Goal: Task Accomplishment & Management: Complete application form

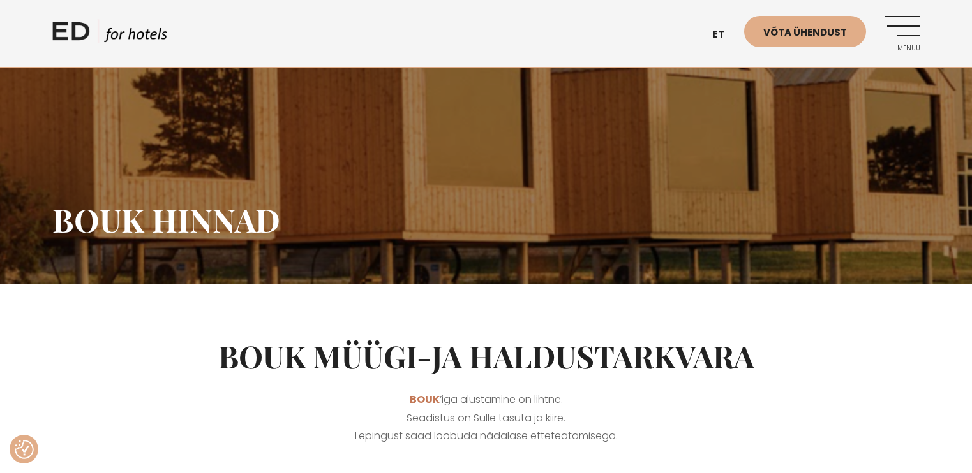
scroll to position [319, 0]
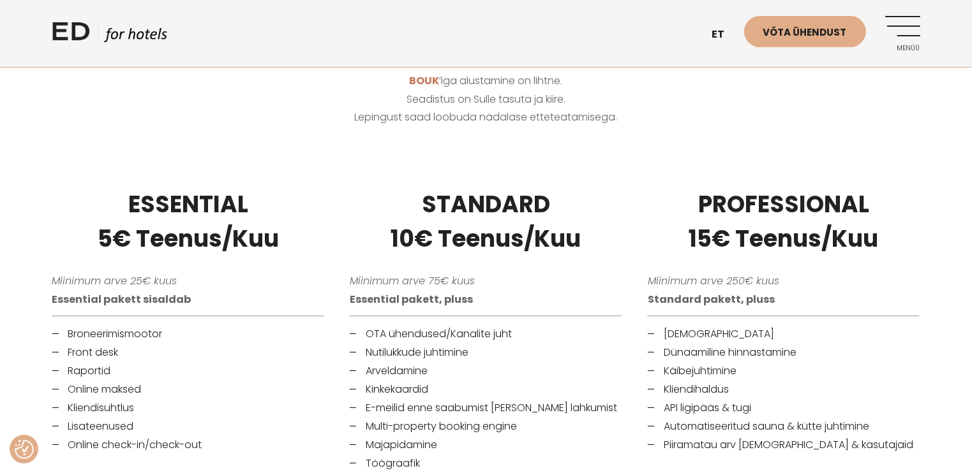
click at [337, 240] on div "STANDARD 10€ Teenus/Kuu Miinimum arve 75€ kuus Essential pakett, pluss OTA ühen…" at bounding box center [486, 339] width 298 height 334
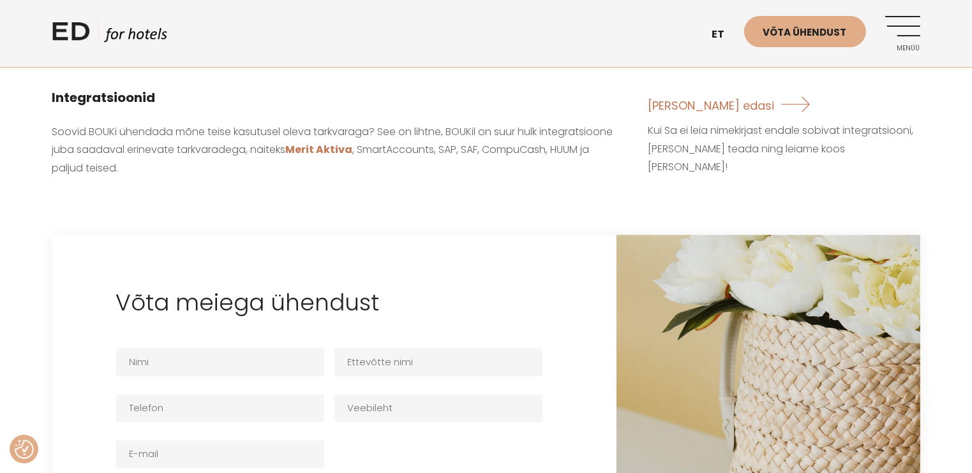
scroll to position [2169, 0]
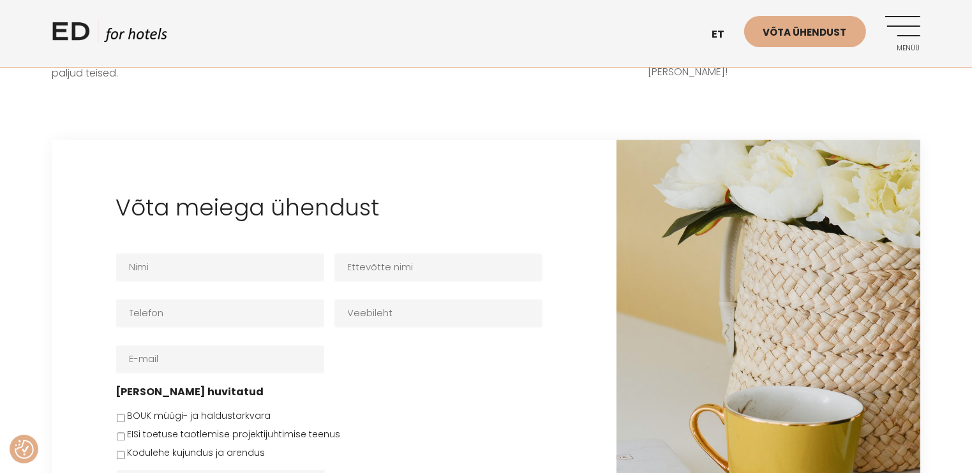
scroll to position [2271, 0]
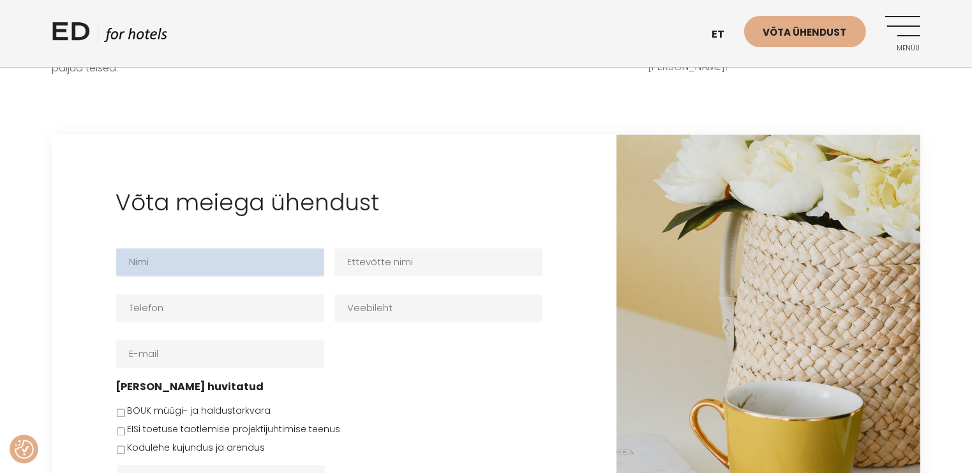
click at [129, 260] on input "Nimi *" at bounding box center [220, 263] width 208 height 28
type input "Vitali"
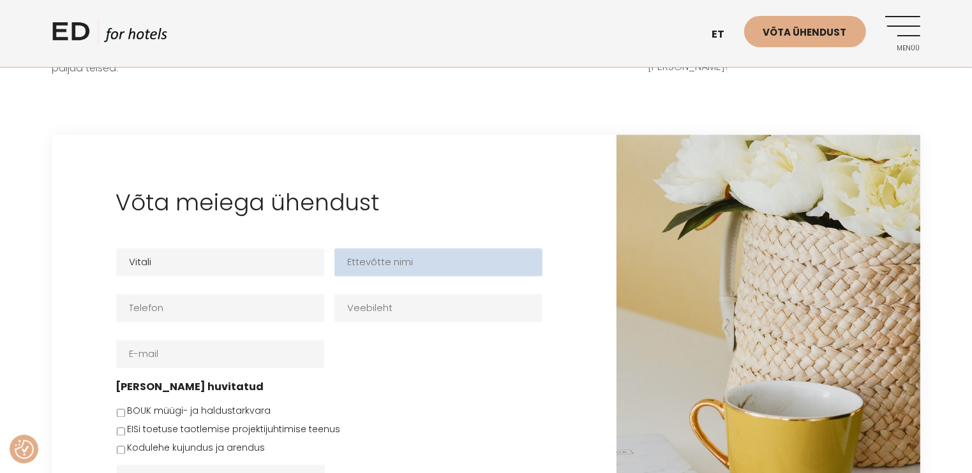
click at [387, 249] on input "Ettevõtte nimi" at bounding box center [438, 263] width 208 height 28
type input "Liivakella Puhkemajad OÜ"
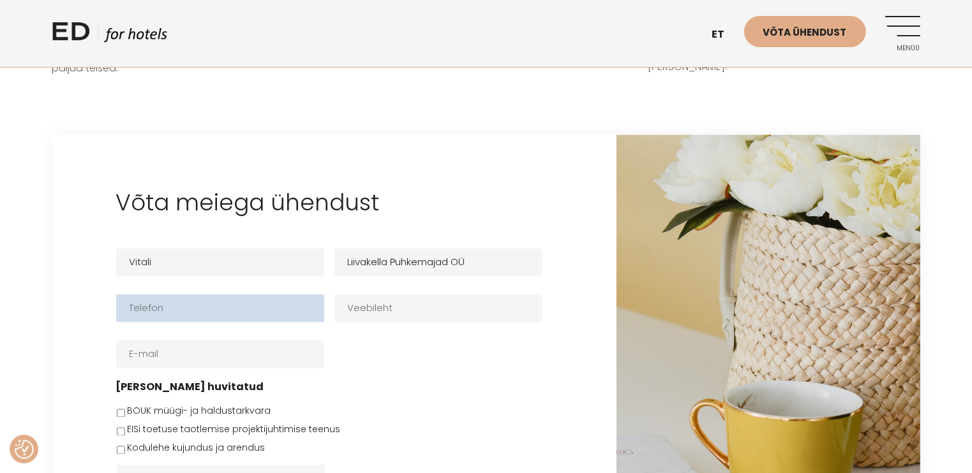
click at [240, 295] on input "Telefon *" at bounding box center [220, 309] width 208 height 28
type input "53264719"
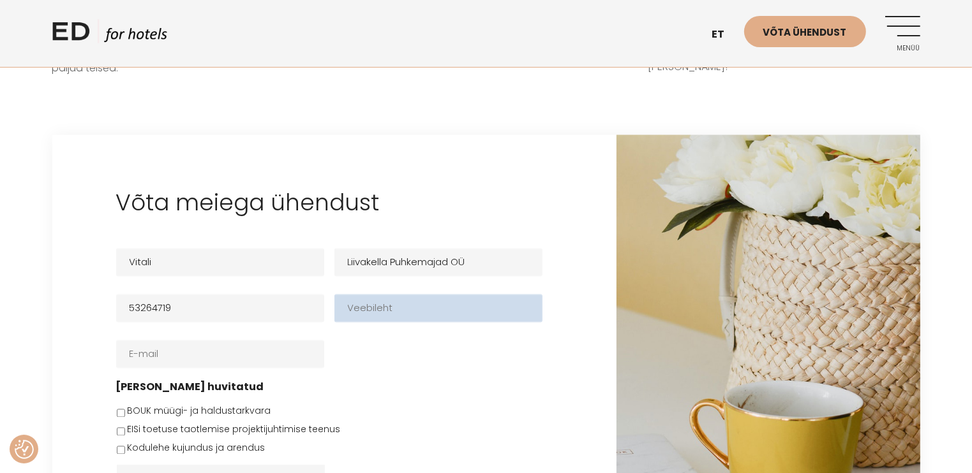
click at [364, 306] on input "Veebileht" at bounding box center [438, 309] width 208 height 28
type input "[DOMAIN_NAME]"
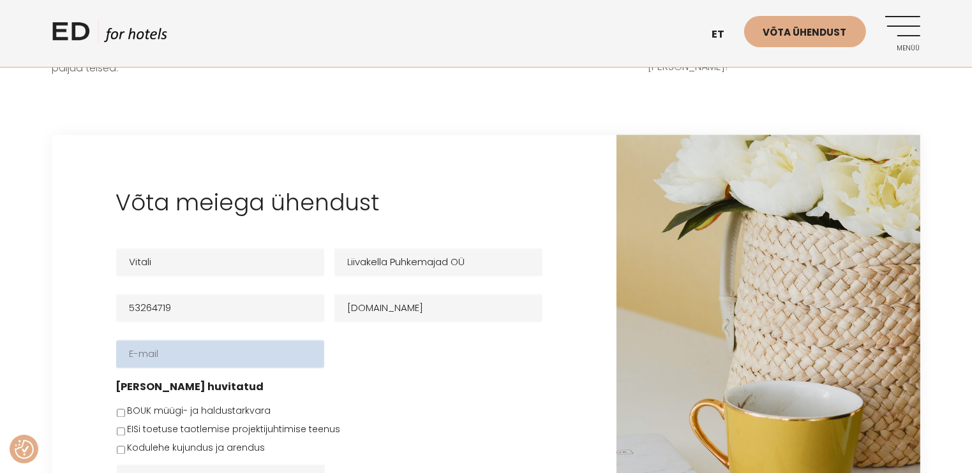
click at [144, 350] on input "E-post *" at bounding box center [220, 355] width 208 height 28
click at [151, 352] on input "info" at bounding box center [220, 355] width 208 height 28
type input "[EMAIL_ADDRESS][DOMAIN_NAME]"
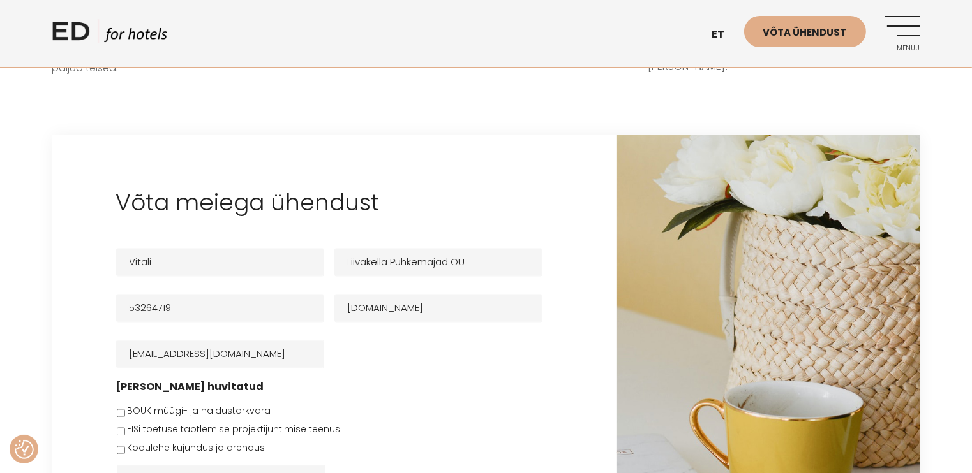
click at [120, 410] on input "BOUK müügi- ja haldustarkvara" at bounding box center [121, 414] width 8 height 8
checkbox input "true"
click at [392, 382] on li "[PERSON_NAME] huvitatud BOUK müügi- ja haldustarkvara EISi toetuse taotlemise p…" at bounding box center [334, 417] width 436 height 77
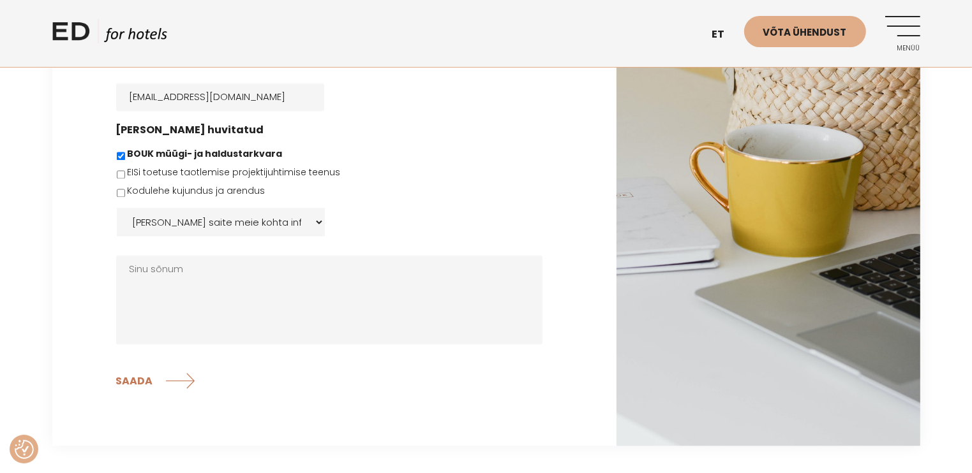
scroll to position [2552, 0]
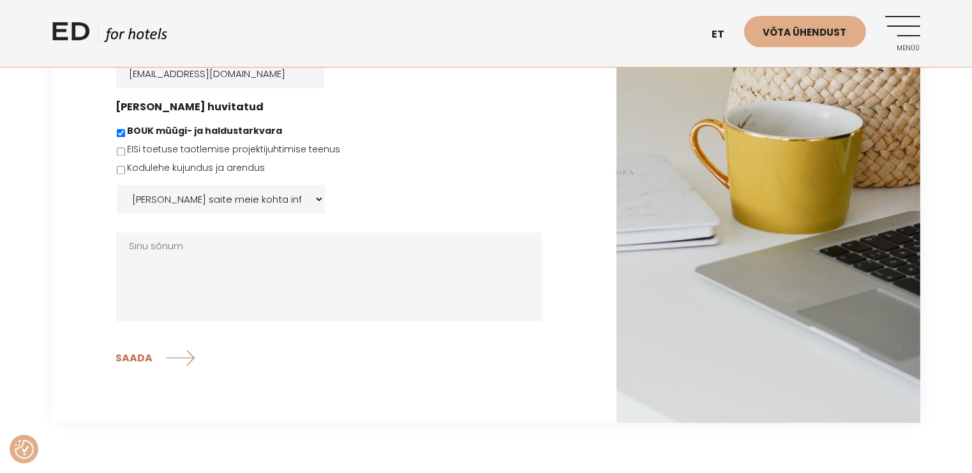
click at [317, 195] on select "[PERSON_NAME] saite meie kohta infot: Facebook Instagramm Googli otsing E-meil …" at bounding box center [221, 199] width 208 height 28
select select "E-meil"
click at [117, 185] on select "[PERSON_NAME] saite meie kohta infot: Facebook Instagramm Googli otsing E-meil …" at bounding box center [221, 199] width 208 height 28
click at [416, 186] on div "[PERSON_NAME] saite meie kohta infot: Facebook Instagramm Googli otsing E-meil …" at bounding box center [329, 199] width 426 height 28
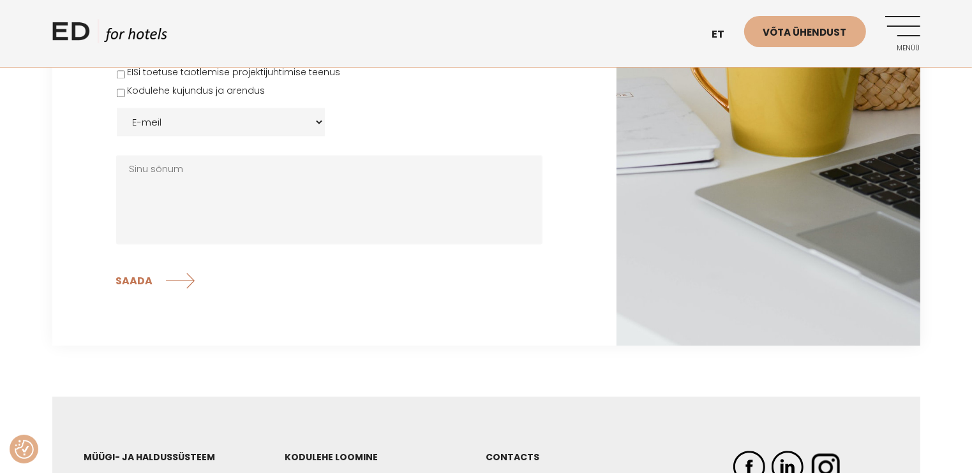
scroll to position [2475, 0]
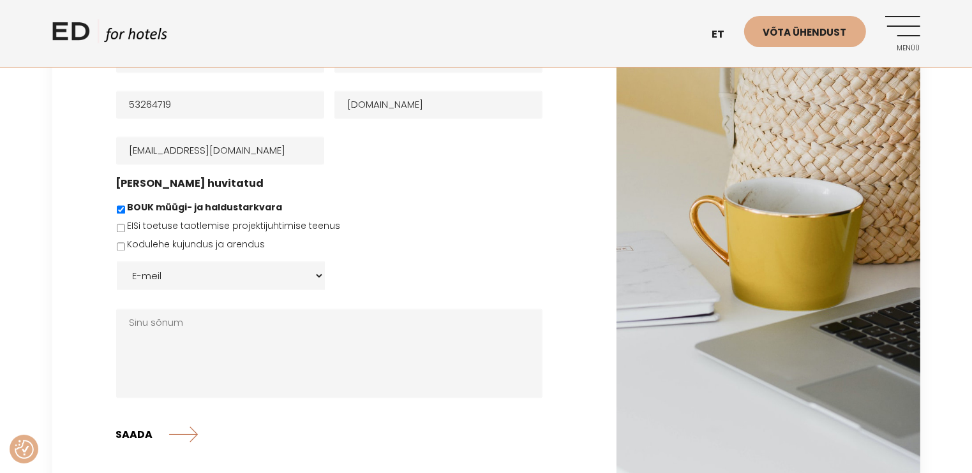
click at [191, 431] on input "SAADA" at bounding box center [157, 434] width 82 height 32
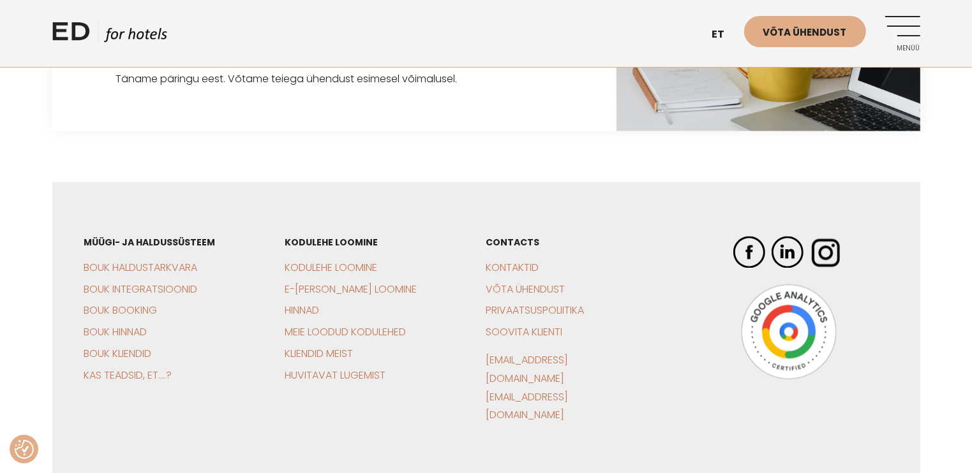
scroll to position [0, 0]
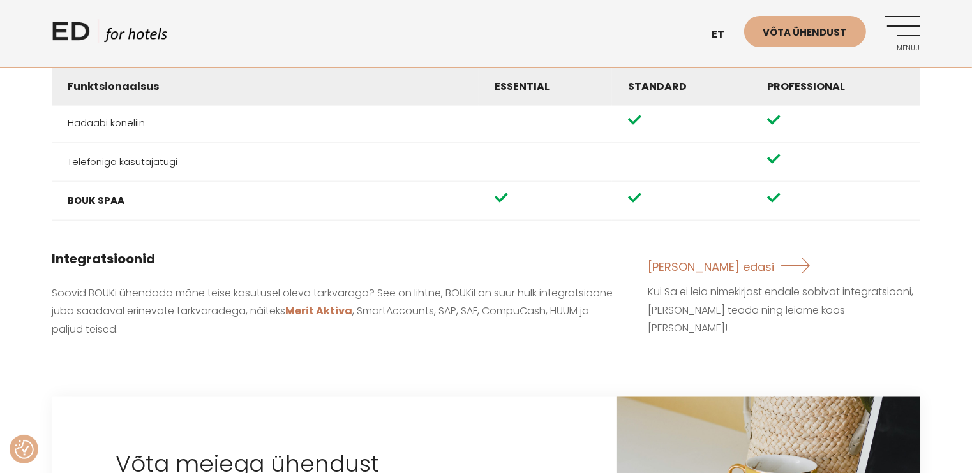
scroll to position [1998, 0]
